Goal: Transaction & Acquisition: Purchase product/service

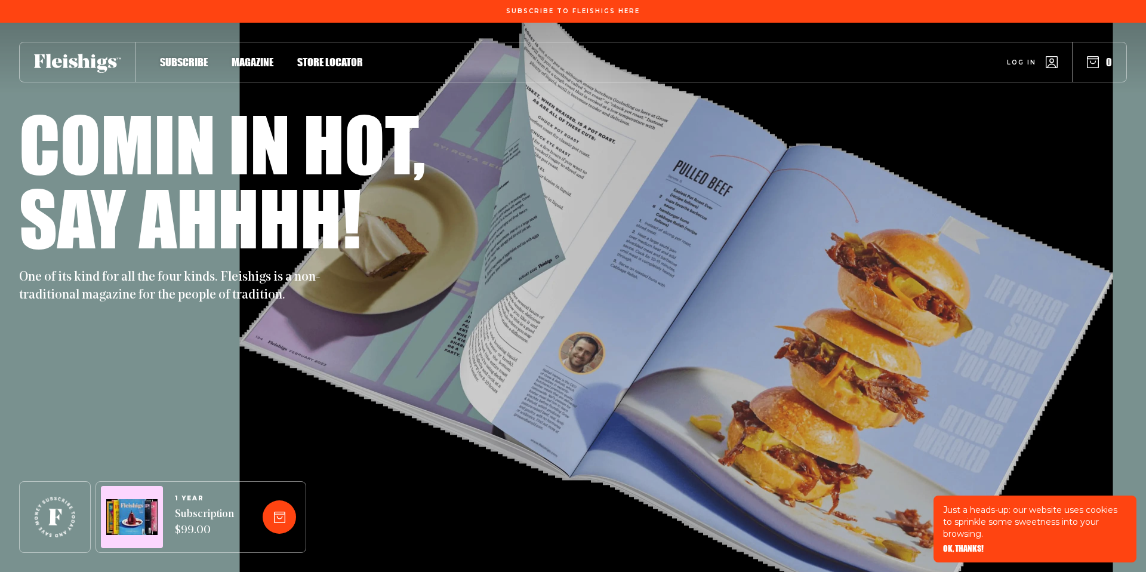
scroll to position [78, 0]
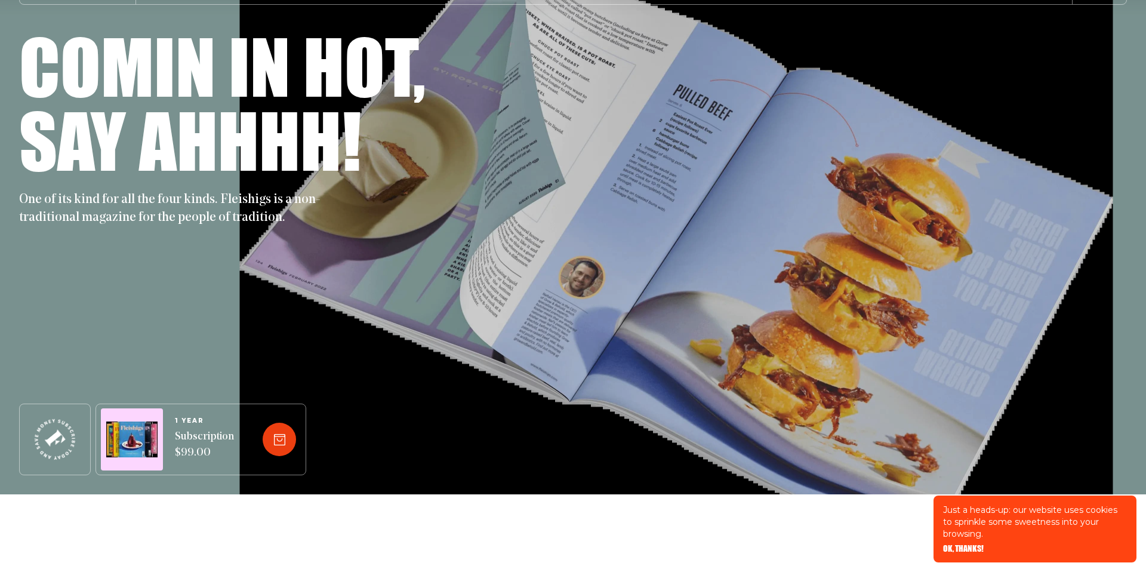
click at [274, 445] on div at bounding box center [279, 439] width 33 height 33
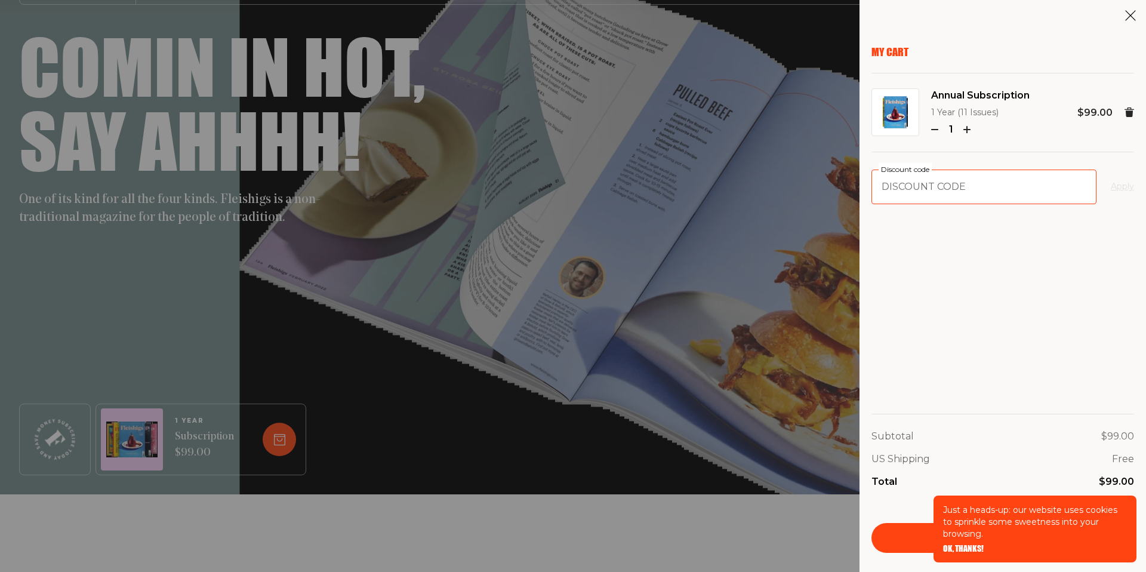
click at [931, 190] on input "Discount code" at bounding box center [984, 187] width 225 height 35
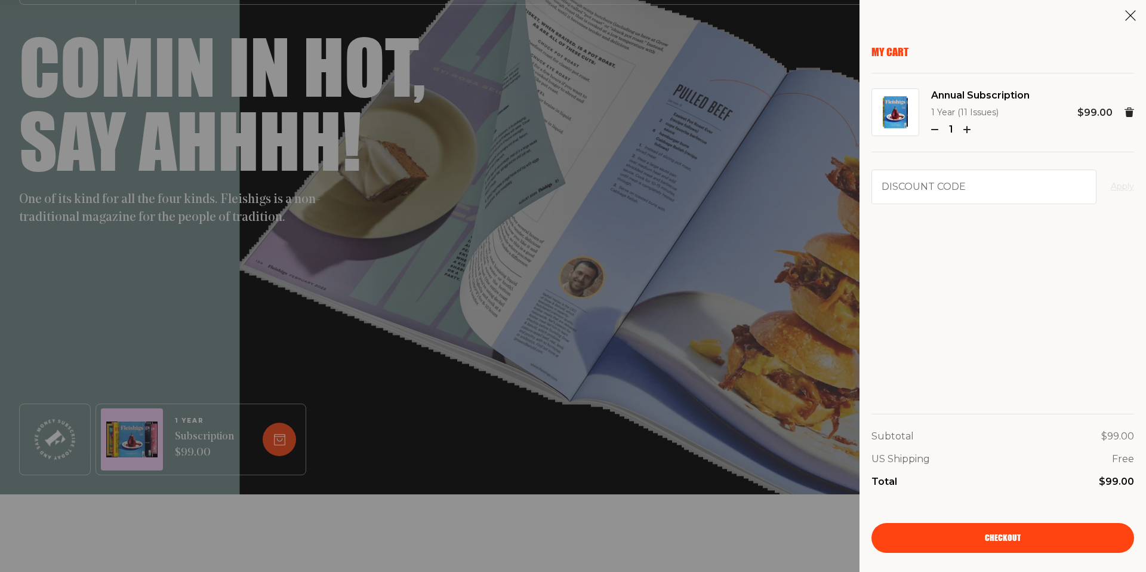
click at [1127, 20] on icon at bounding box center [1131, 16] width 12 height 12
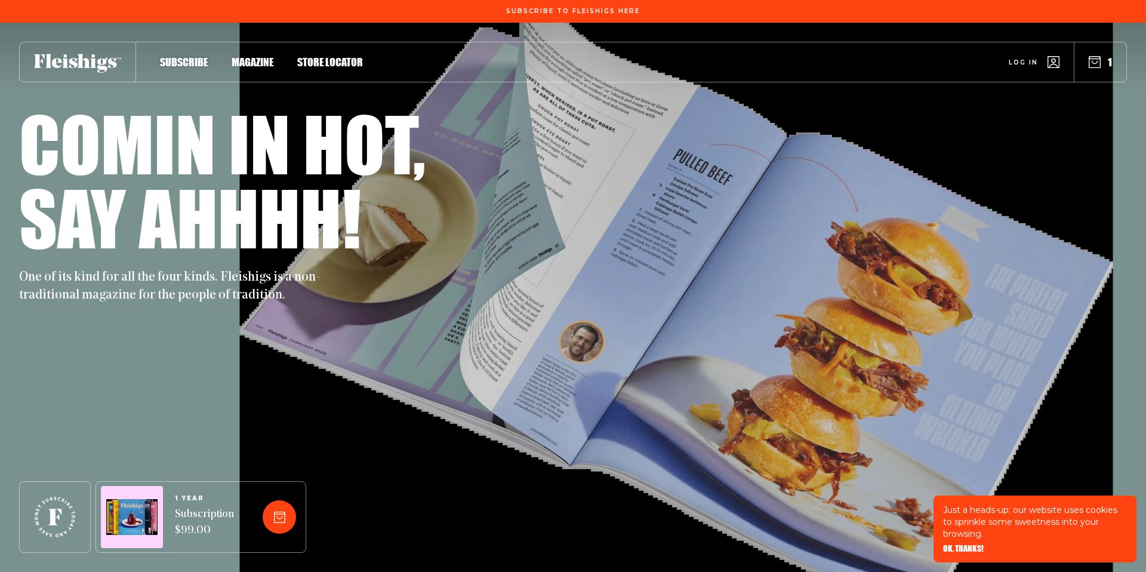
click at [1096, 67] on use "button" at bounding box center [1095, 62] width 11 height 11
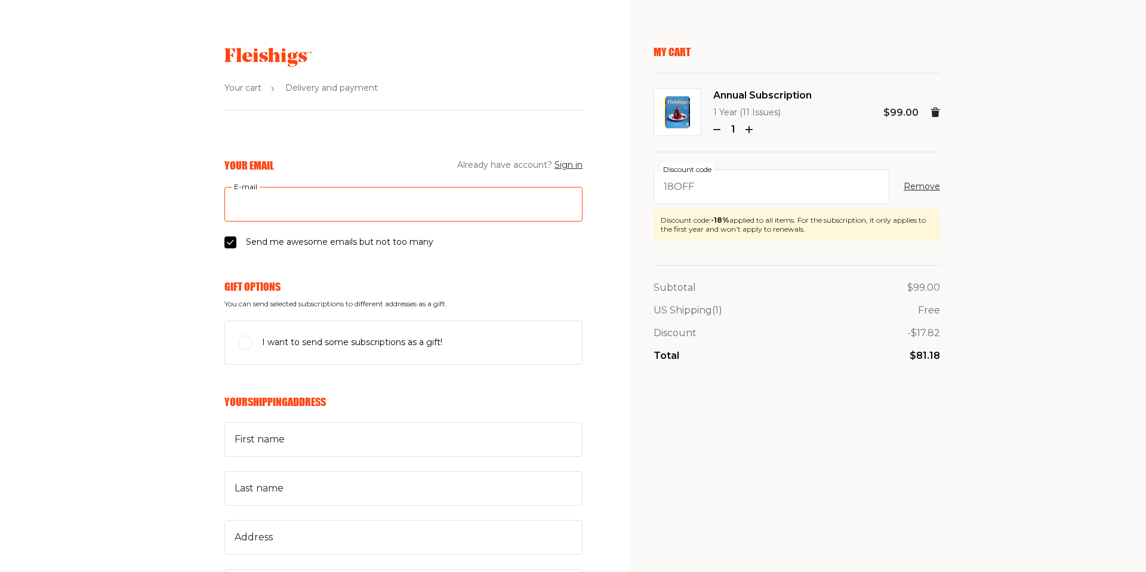
click at [309, 206] on input "E-mail" at bounding box center [403, 204] width 358 height 35
type input "yankyack@gmail.com"
type input "yanky"
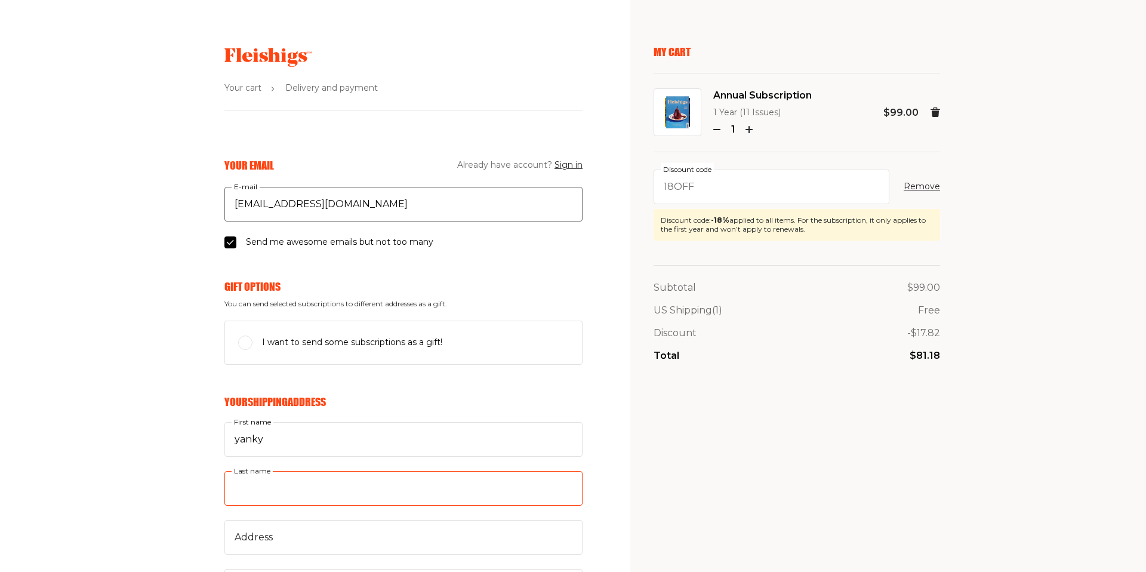
type input "ackerman"
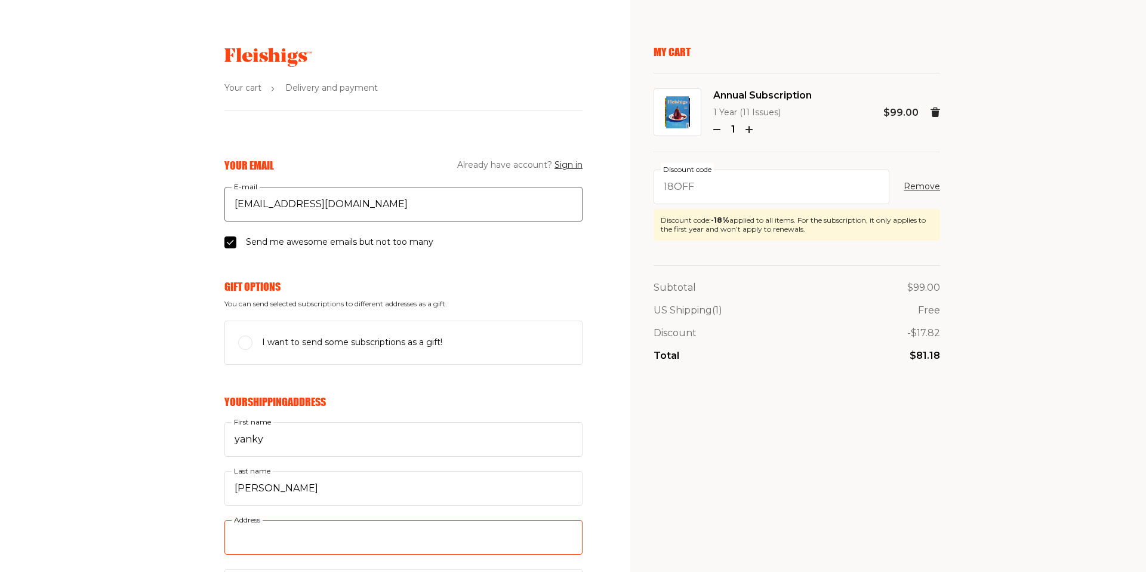
type input "2215 Longest Dr"
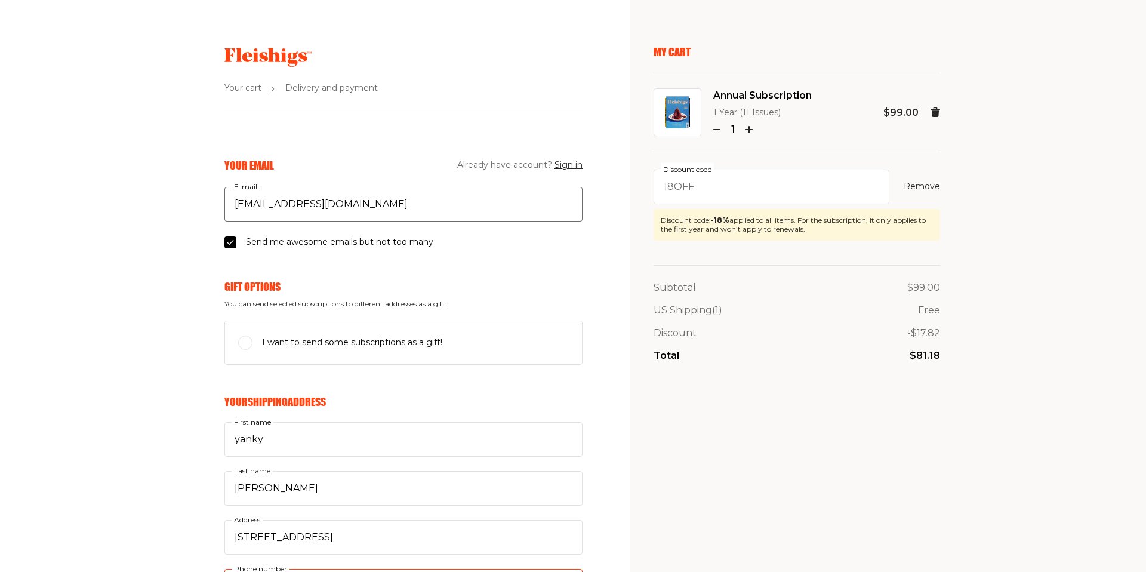
type input "7324158580"
type input "08755"
type input "Toms River"
select select "US"
select select "New Jersey"
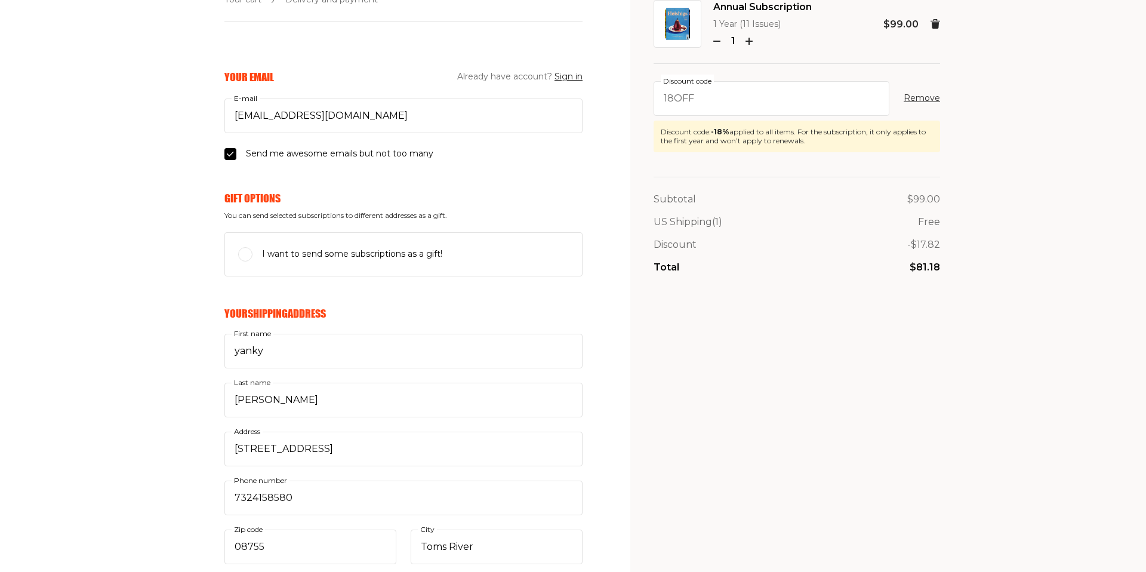
scroll to position [105, 0]
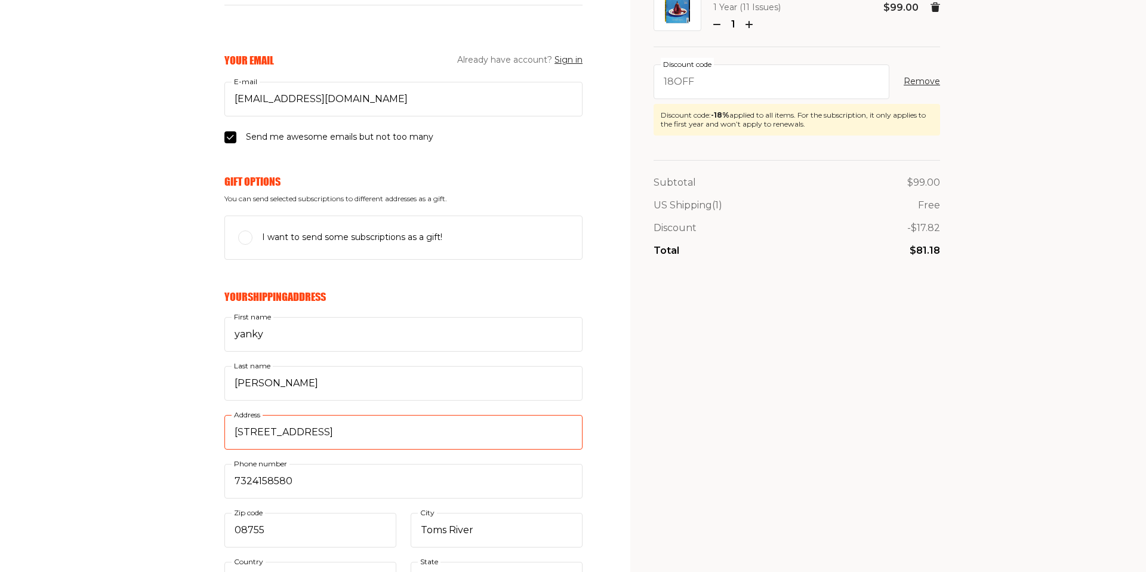
drag, startPoint x: 336, startPoint y: 429, endPoint x: 183, endPoint y: 416, distance: 153.4
click at [183, 416] on div "Your Email Already have account? Sign in yankyack@gmail.com E-mail Send me awes…" at bounding box center [291, 575] width 583 height 1044
type input "1367 Bridport Drive"
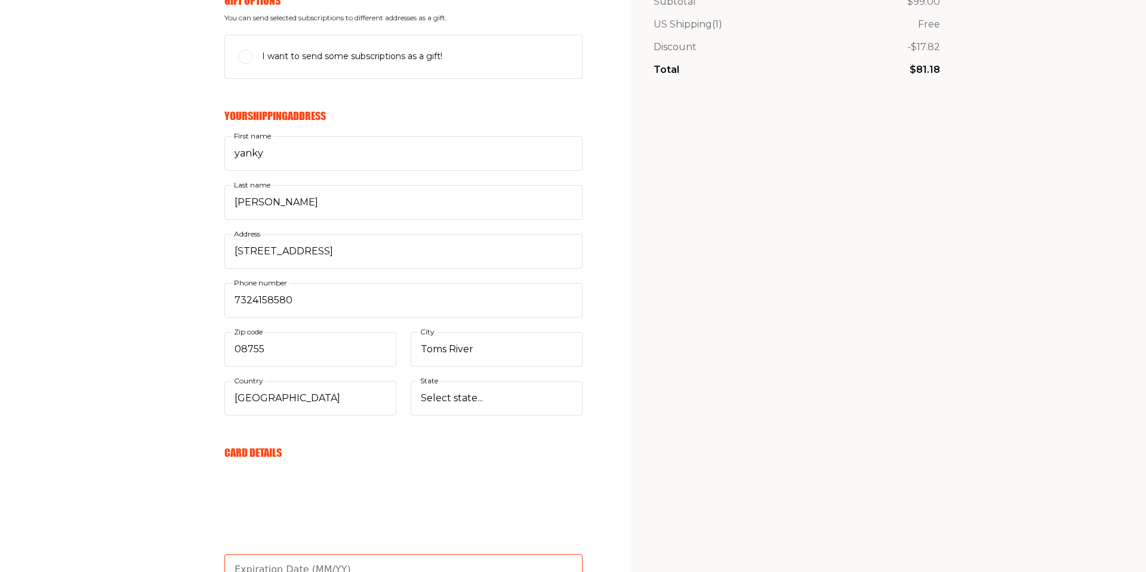
scroll to position [299, 0]
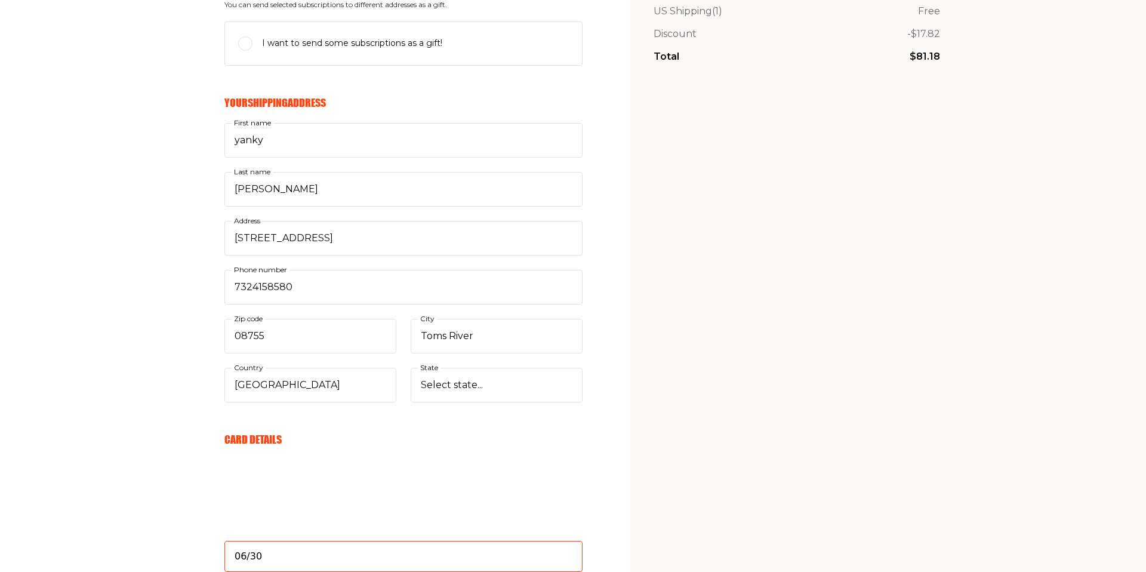
type input "06/30"
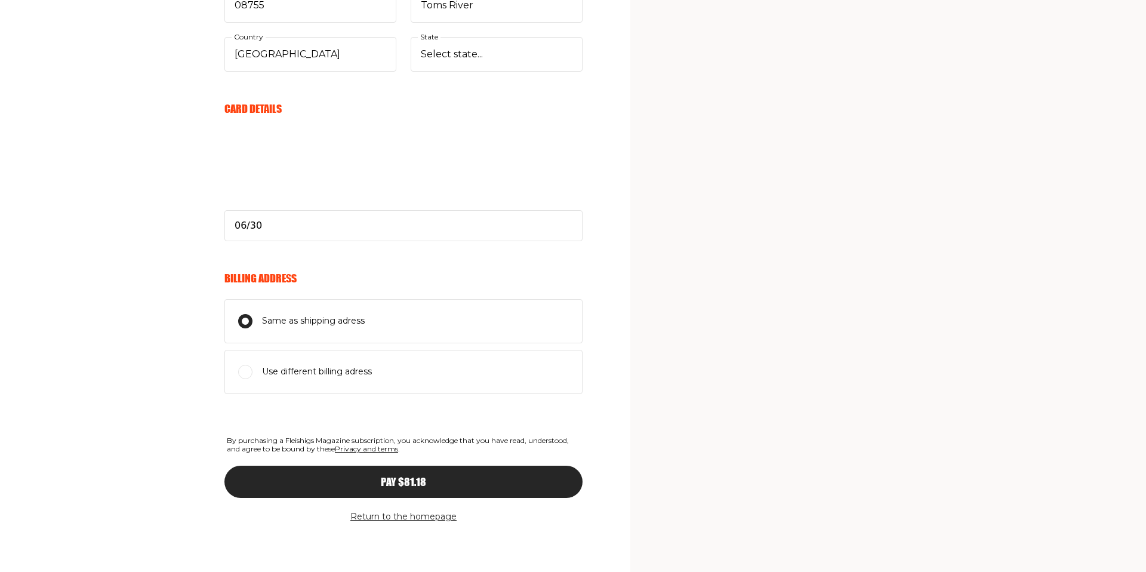
click at [405, 476] on span "Pay $81.18" at bounding box center [403, 471] width 45 height 11
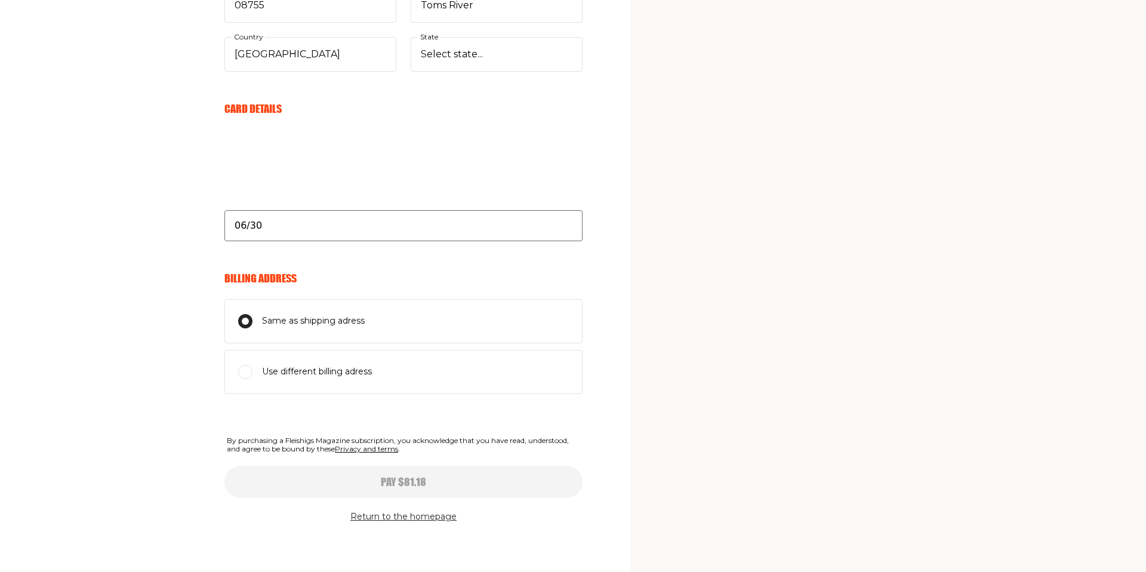
select select
type input "06/30"
select select
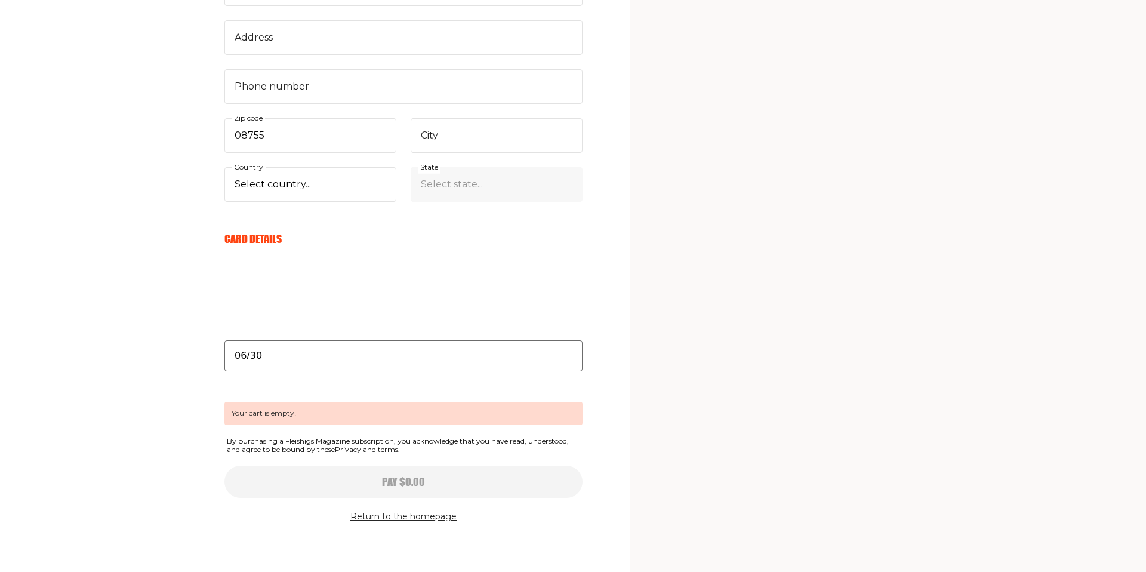
scroll to position [384, 0]
